Goal: Transaction & Acquisition: Book appointment/travel/reservation

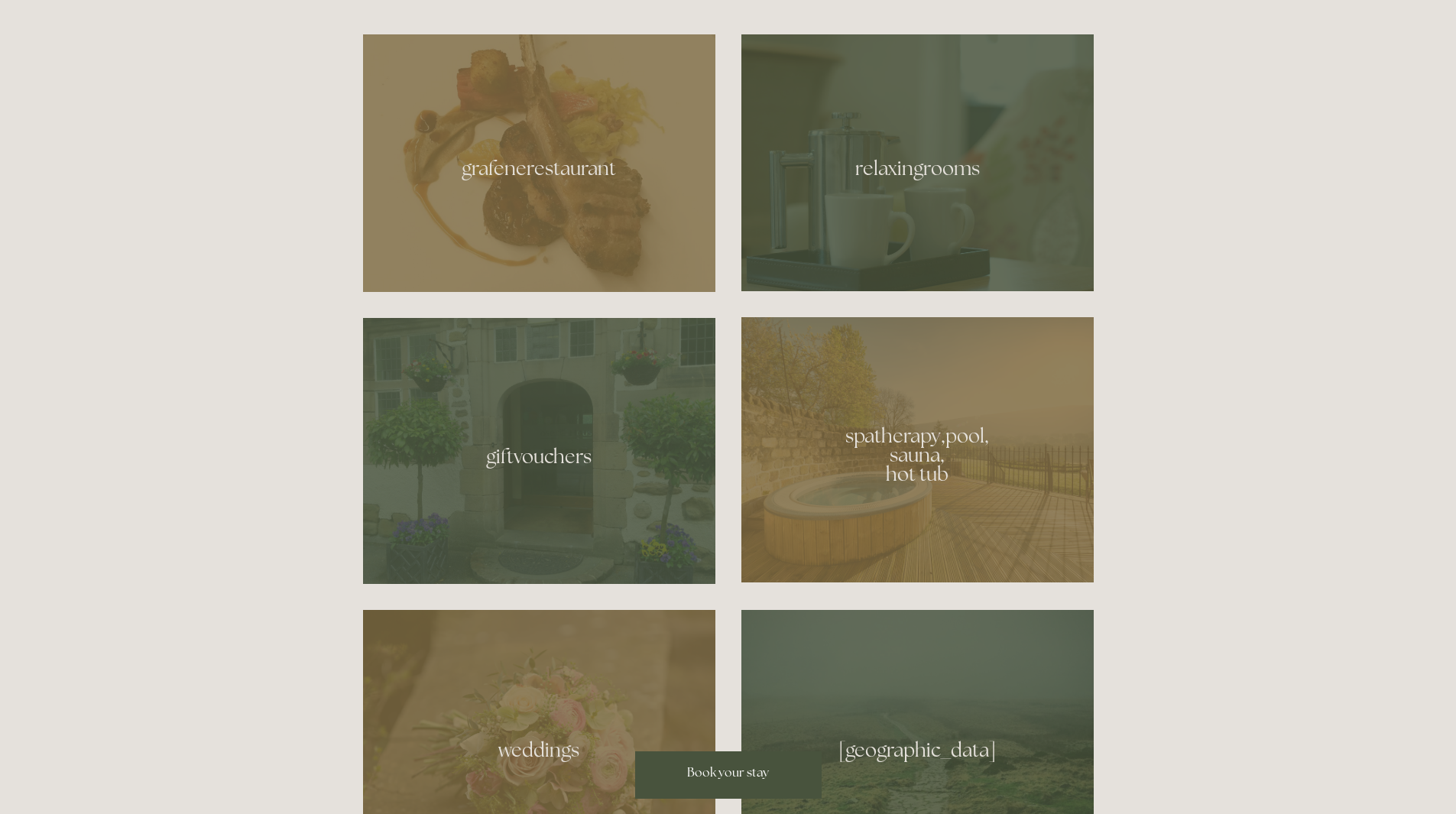
scroll to position [993, 0]
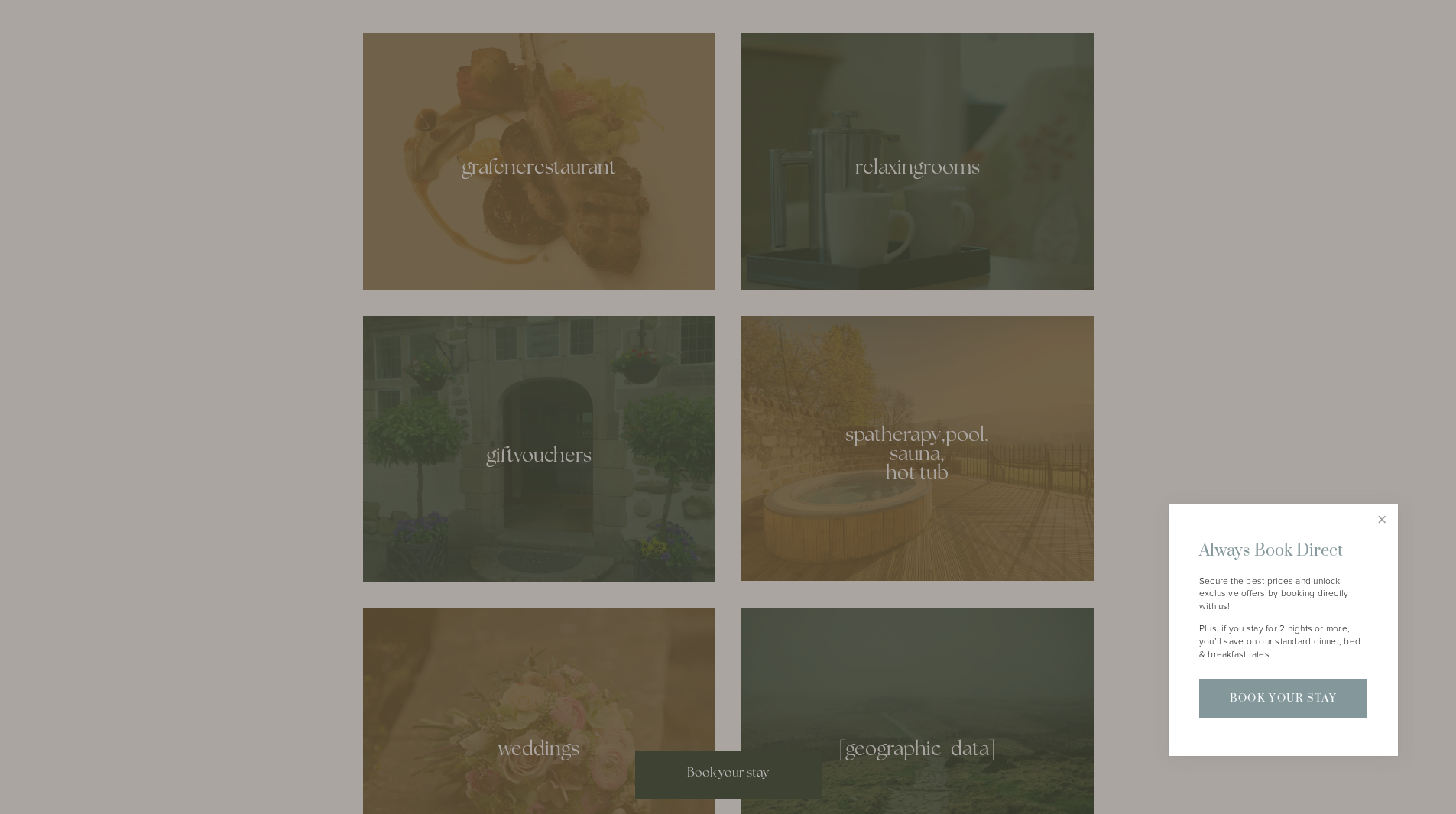
click at [870, 458] on div at bounding box center [728, 407] width 1456 height 814
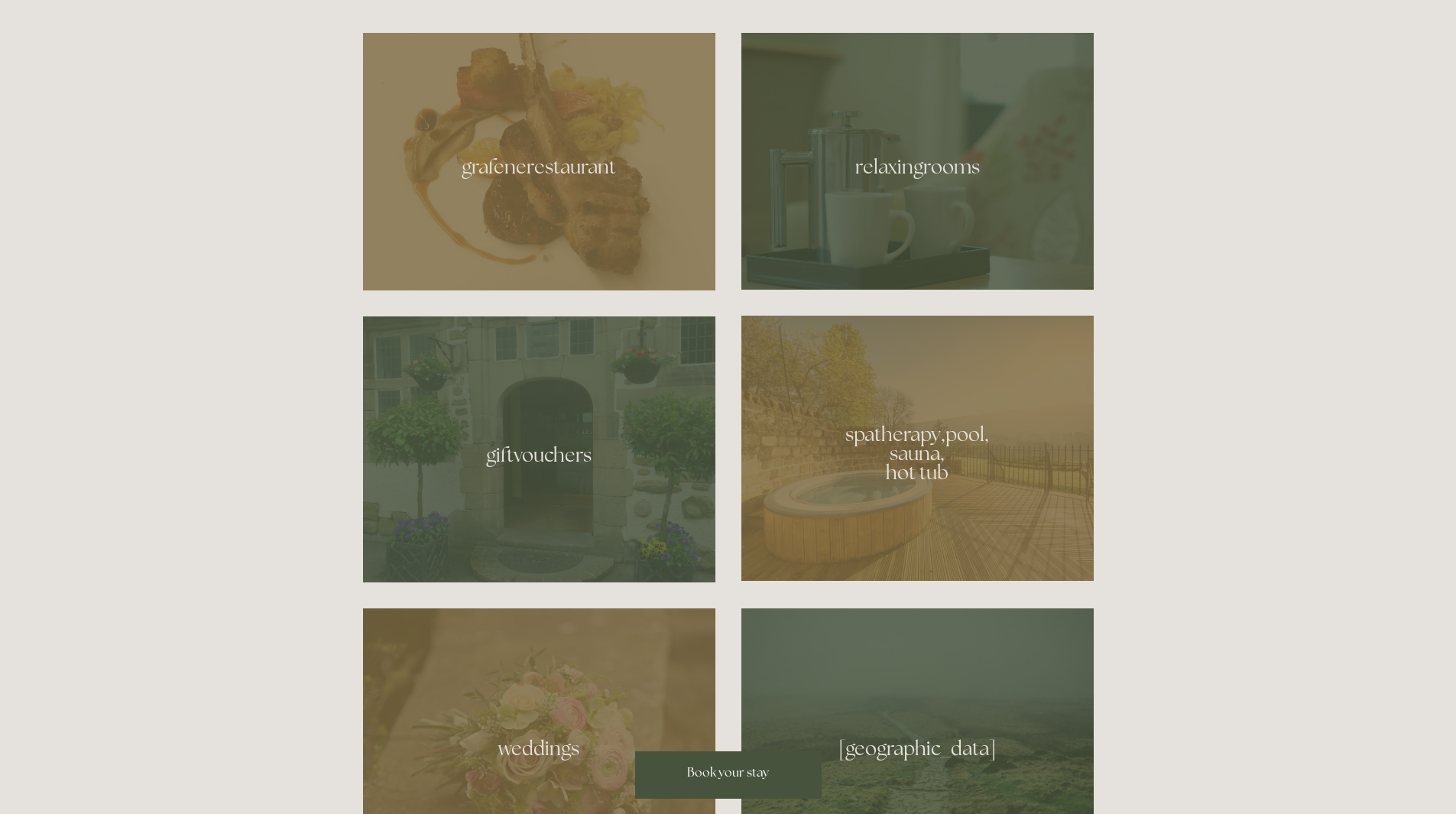
click at [893, 518] on div at bounding box center [917, 448] width 352 height 265
click at [842, 253] on div at bounding box center [917, 162] width 352 height 257
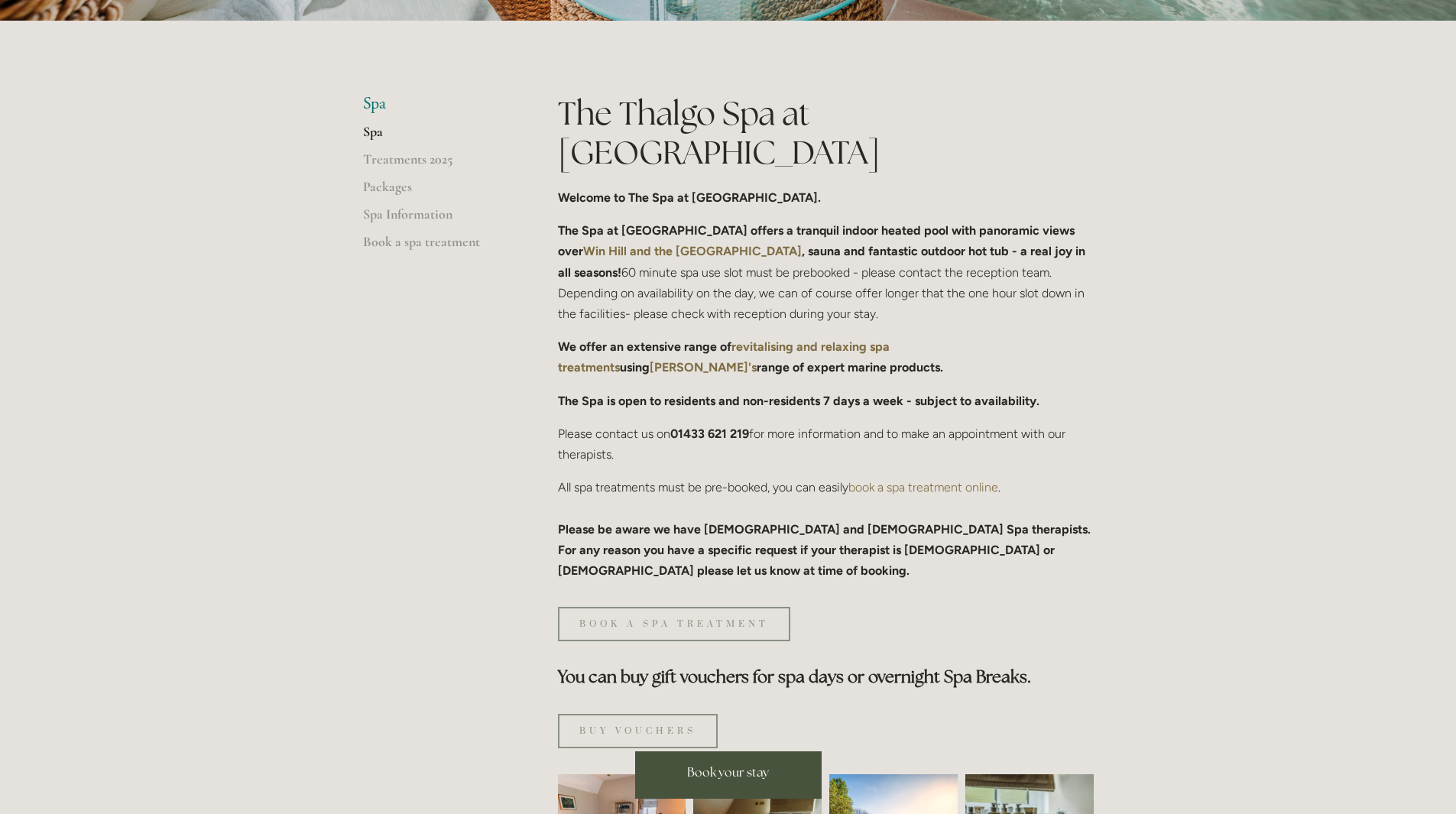
scroll to position [764, 0]
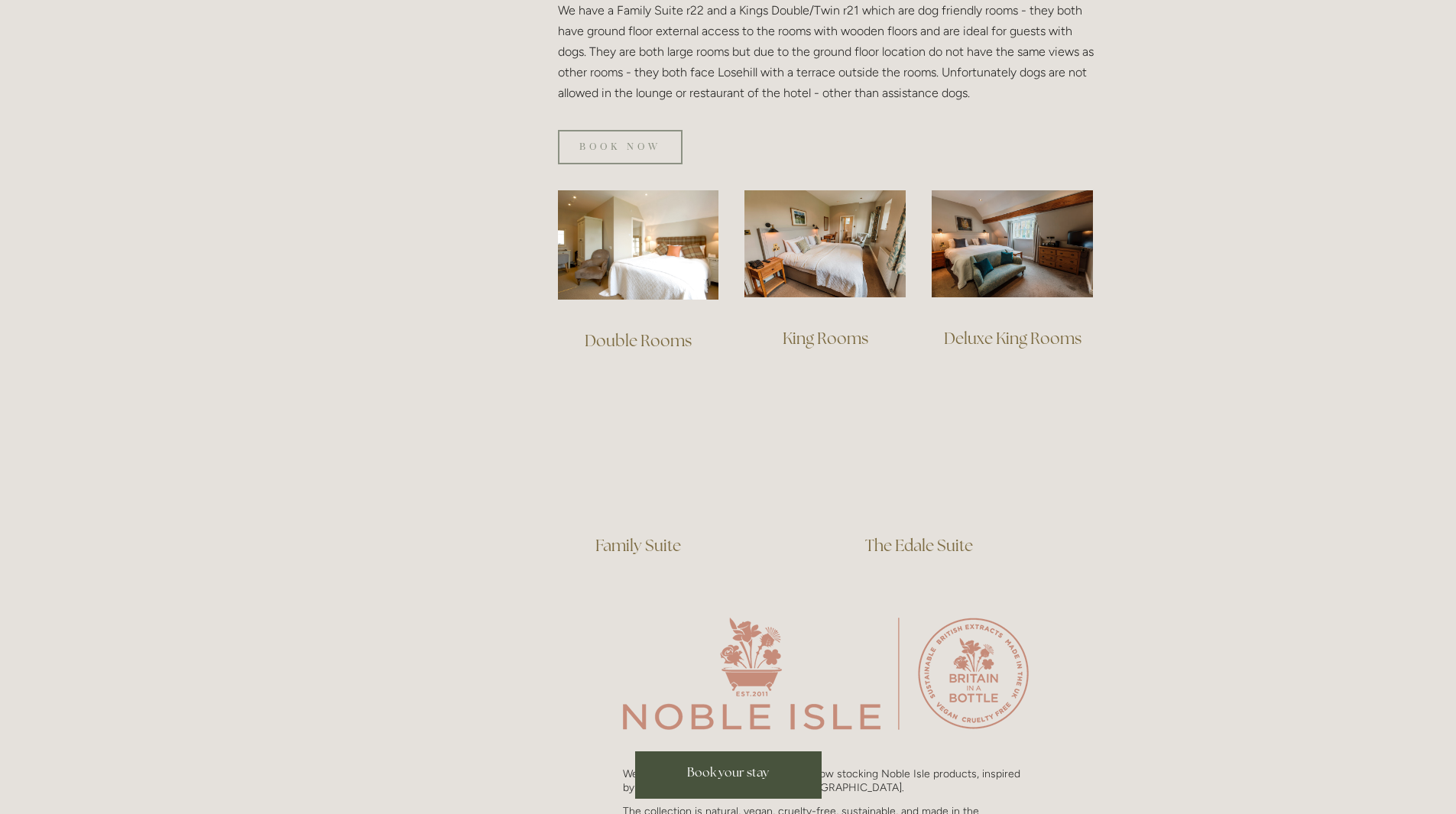
scroll to position [1147, 0]
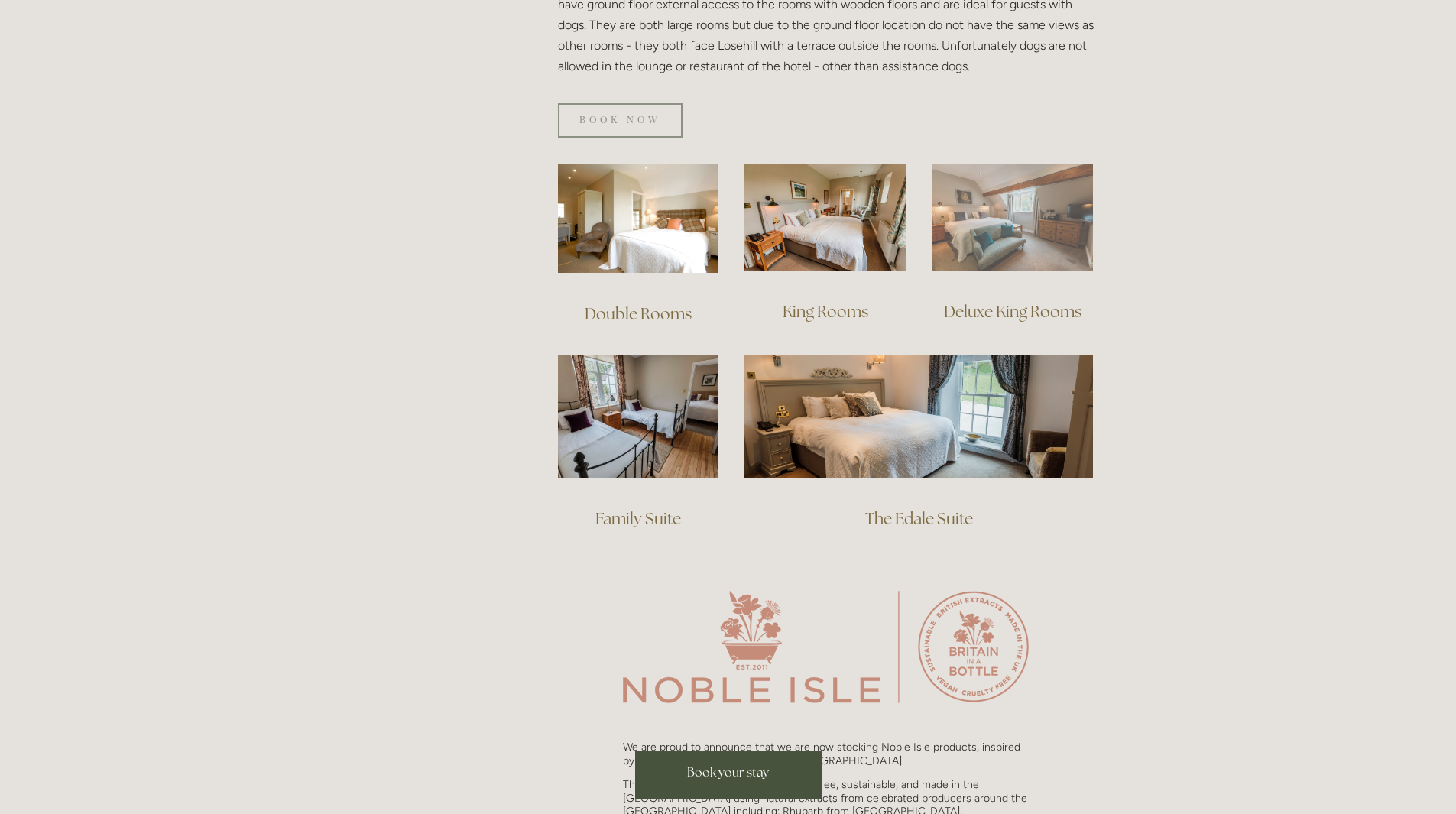
click at [966, 207] on img at bounding box center [1012, 217] width 162 height 107
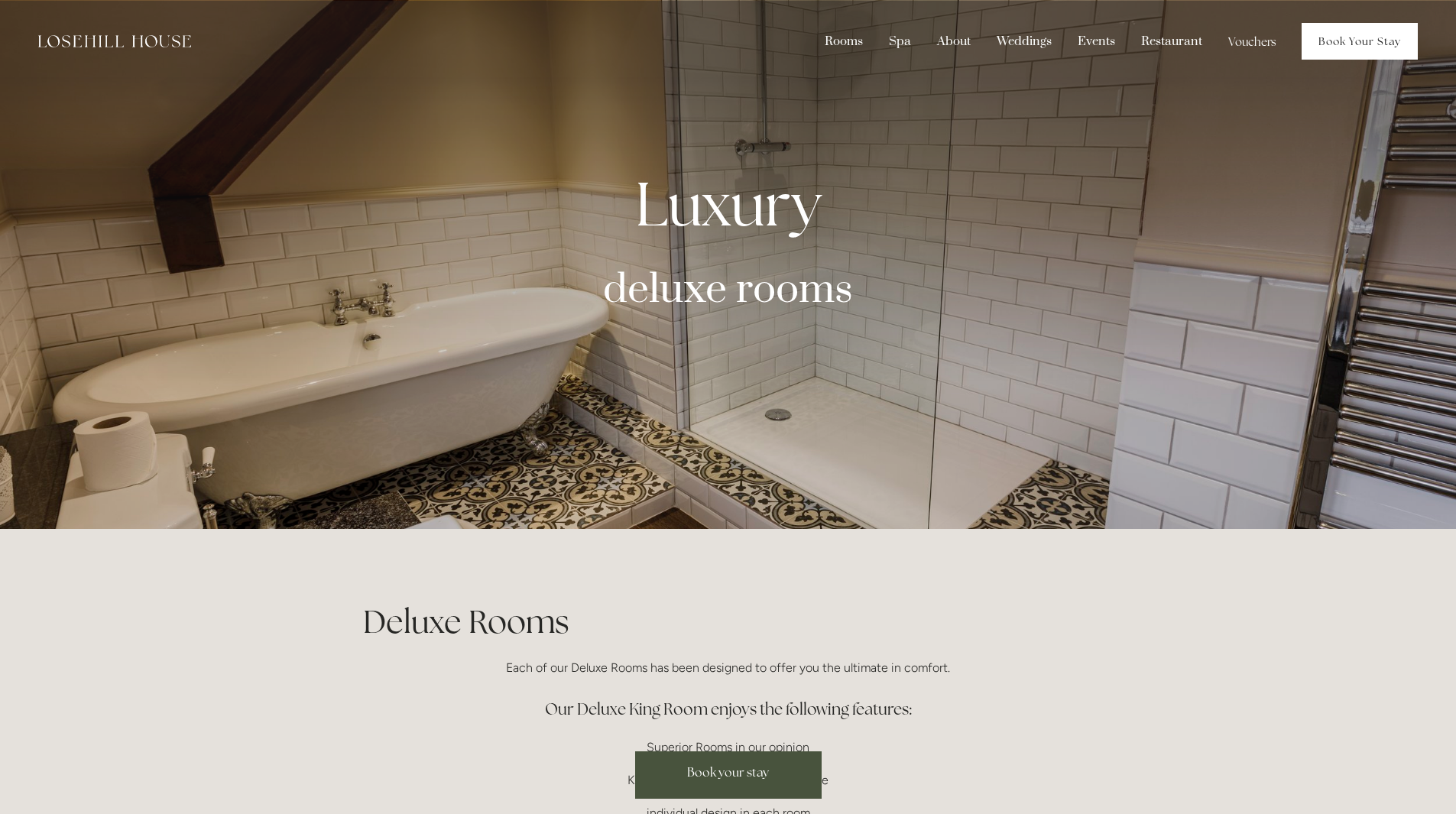
click at [1348, 37] on link "Book Your Stay" at bounding box center [1359, 41] width 116 height 36
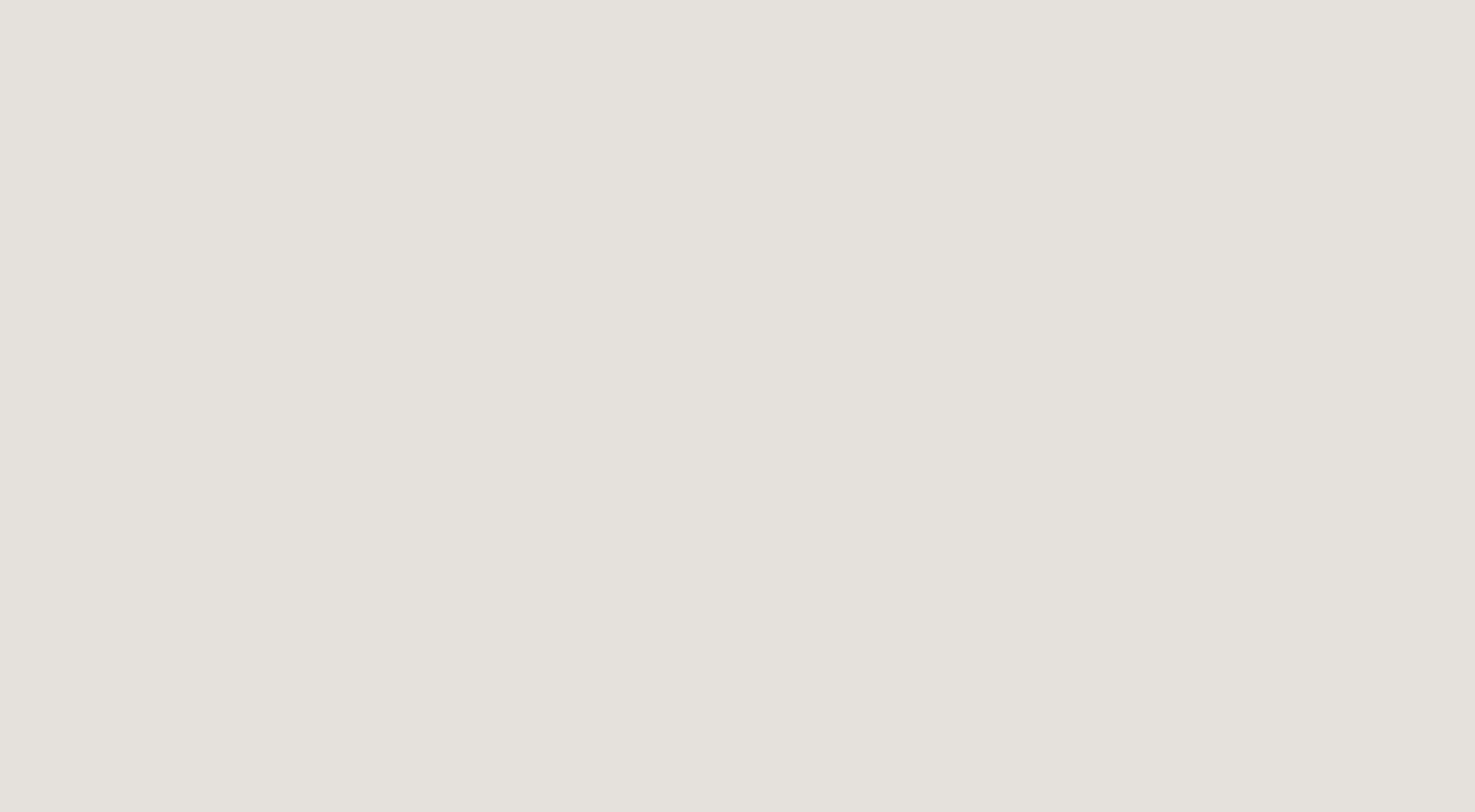
scroll to position [2096, 0]
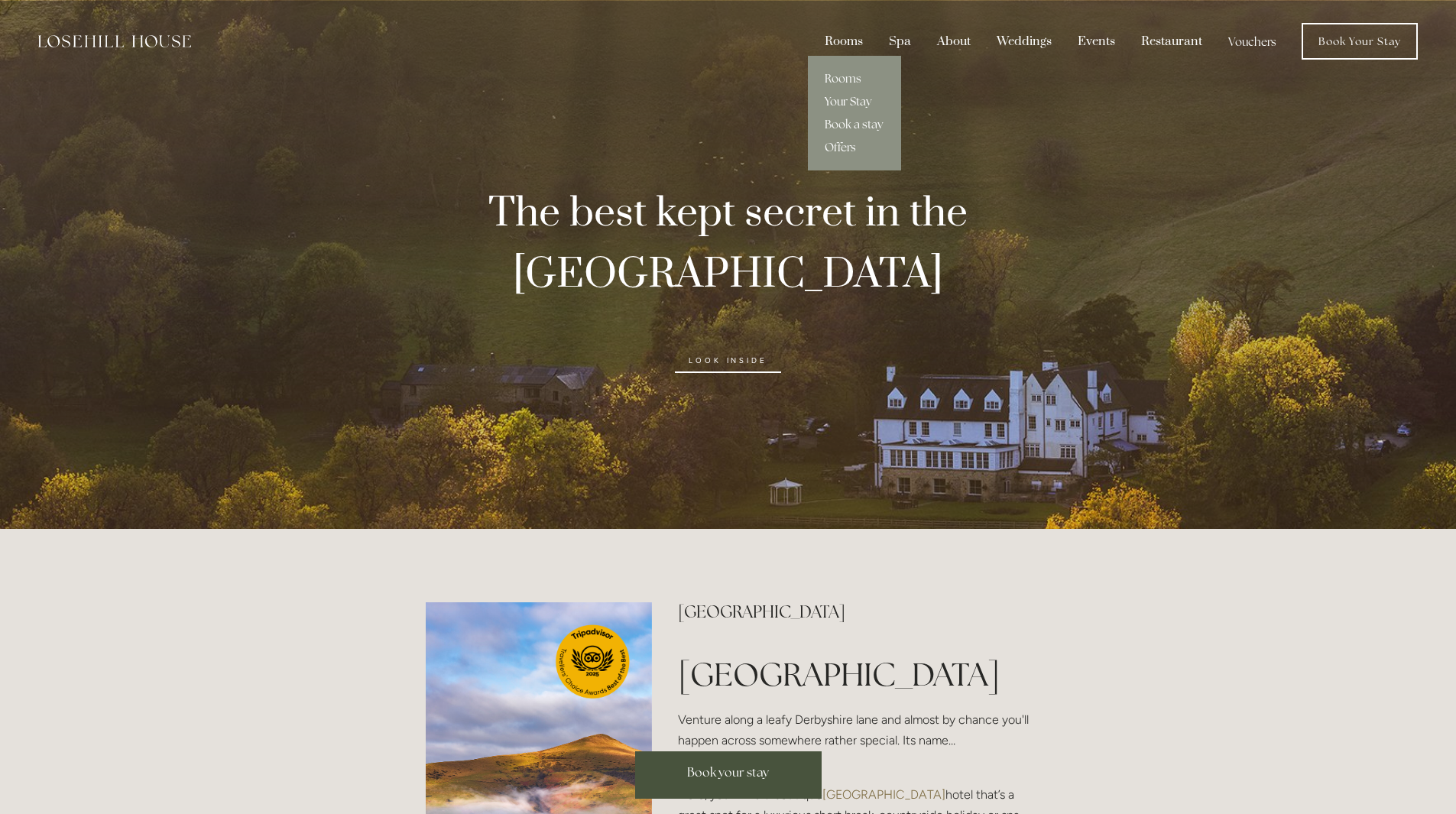
click at [858, 99] on link "Your Stay" at bounding box center [854, 102] width 93 height 23
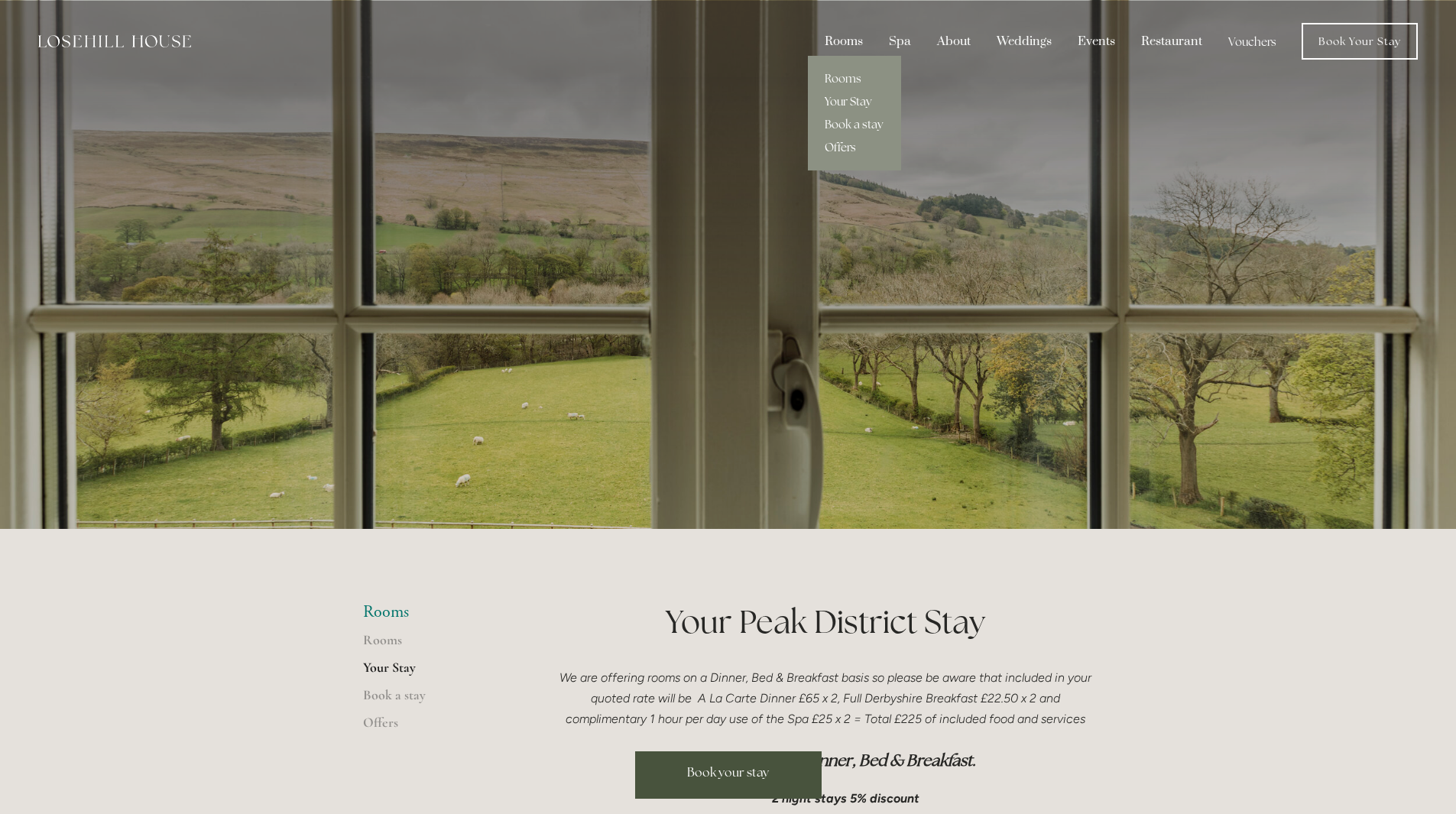
click at [849, 146] on link "Offers" at bounding box center [854, 147] width 93 height 23
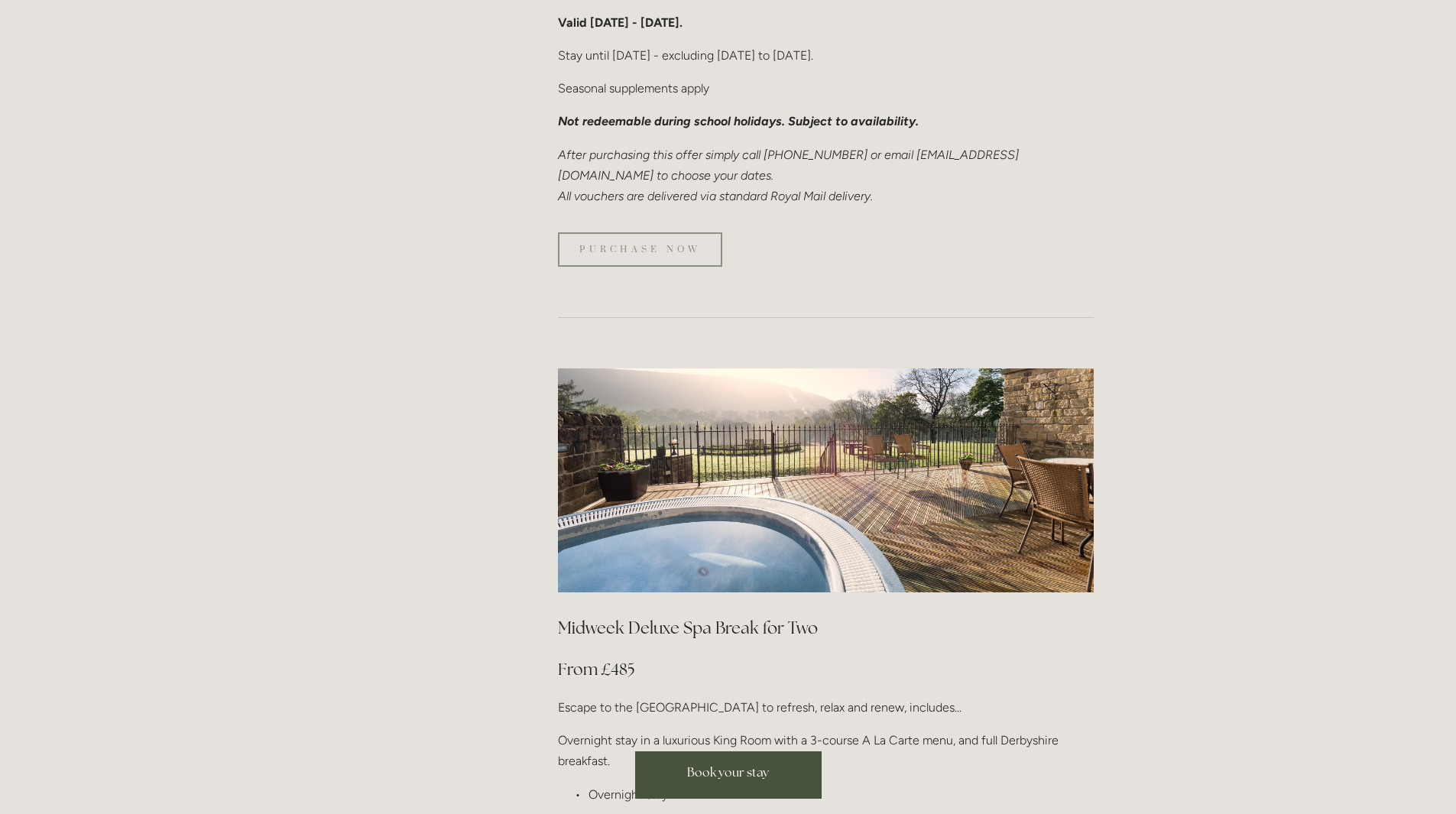
scroll to position [1376, 0]
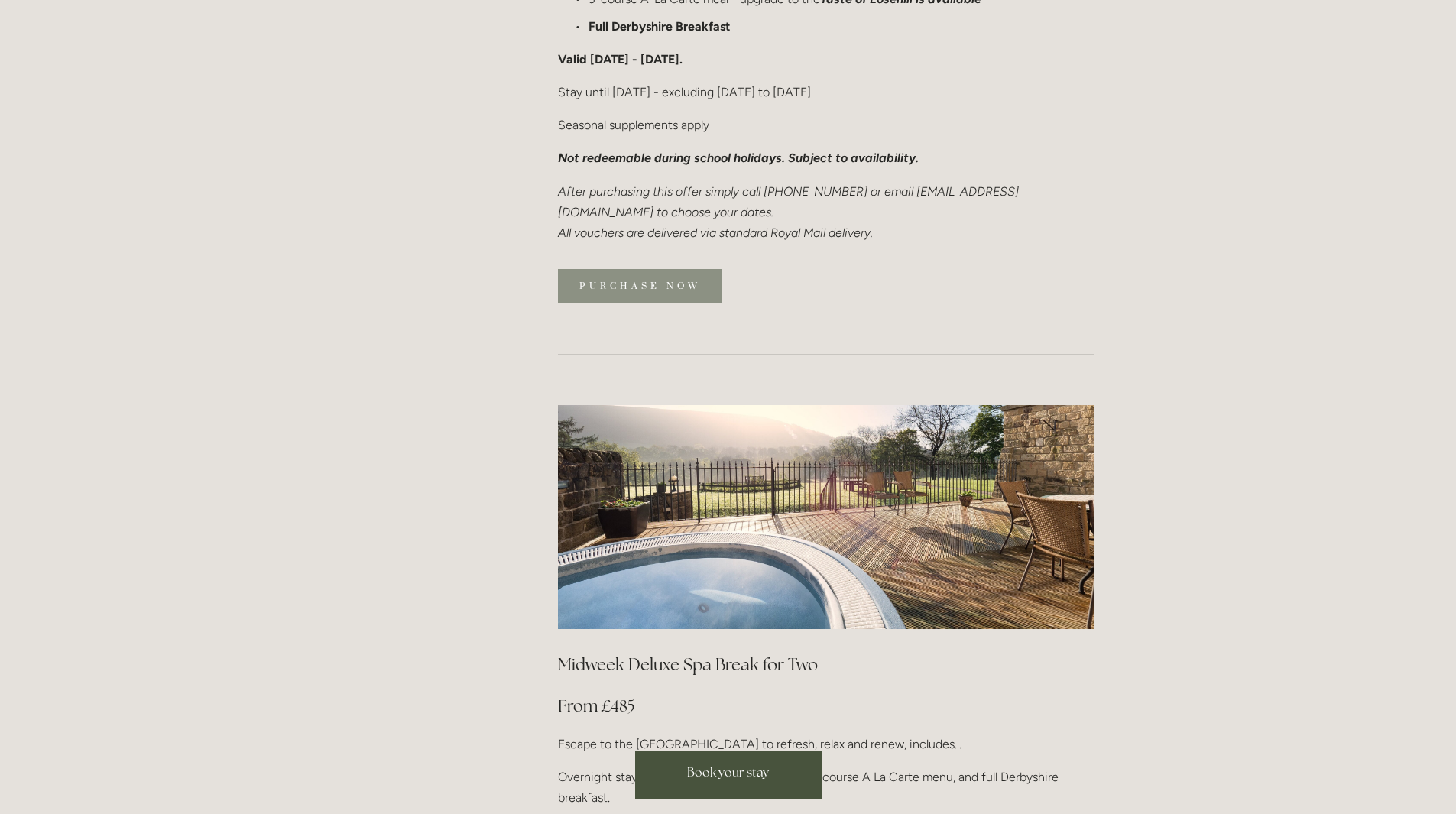
click at [672, 269] on link "Purchase now" at bounding box center [640, 286] width 164 height 35
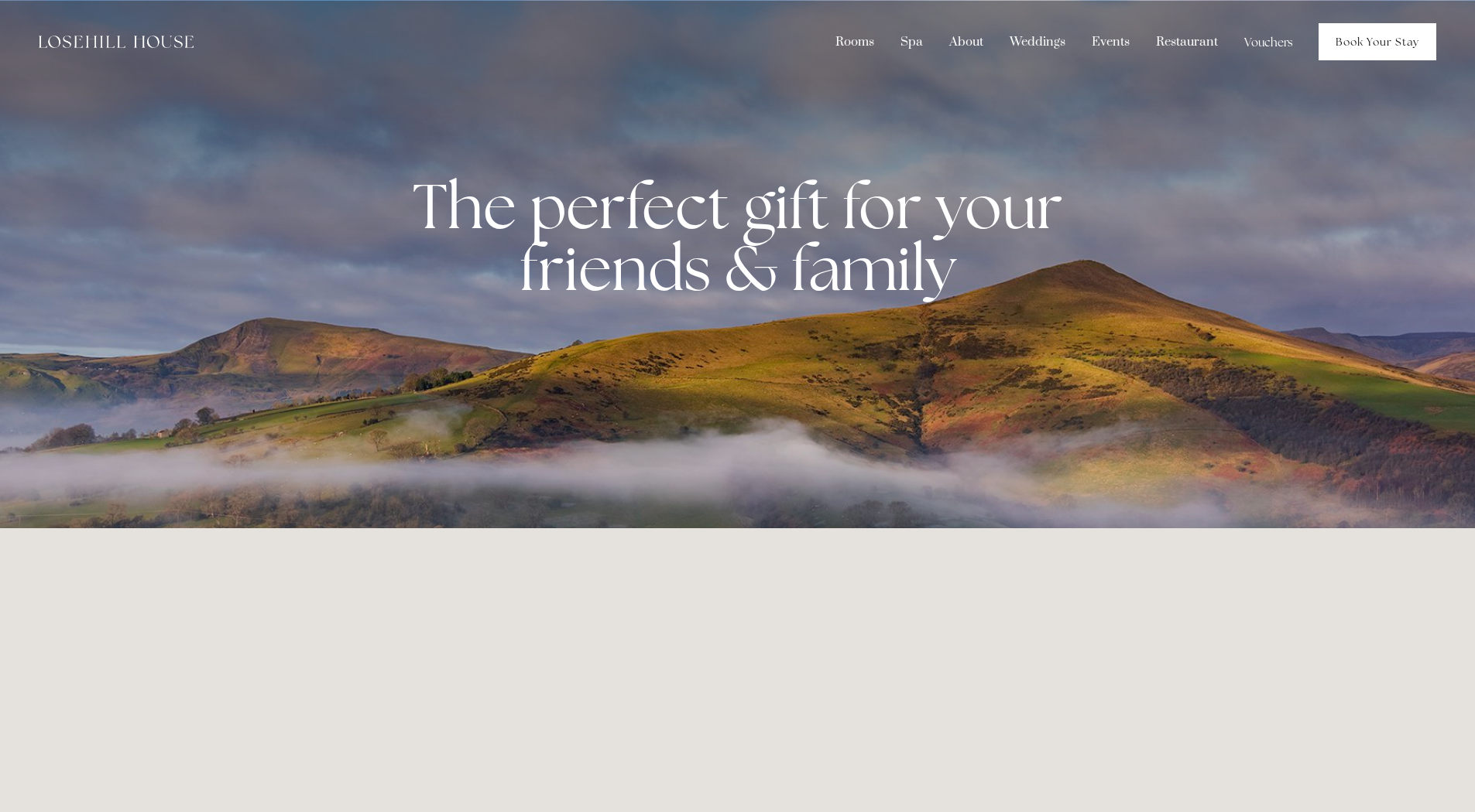
click at [1370, 36] on link "Book Your Stay" at bounding box center [1376, 41] width 117 height 37
